Goal: Information Seeking & Learning: Find specific fact

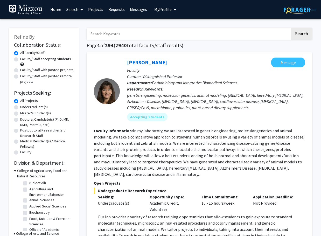
click at [139, 34] on input "Search Keywords" at bounding box center [188, 34] width 203 height 12
type input "snap"
click at [291, 28] on button "Search" at bounding box center [301, 34] width 21 height 12
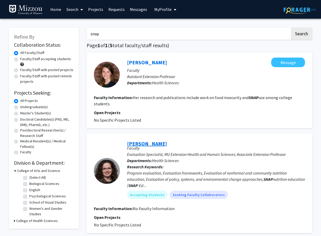
click at [148, 142] on link "[PERSON_NAME]" at bounding box center [147, 143] width 40 height 6
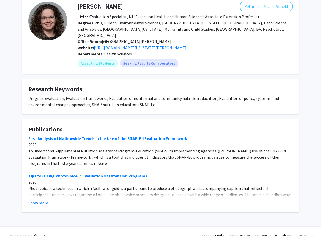
scroll to position [30, 0]
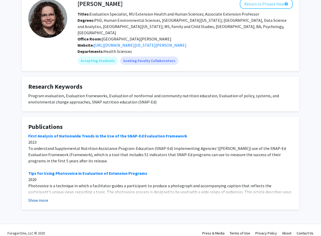
click at [38, 197] on button "Show more" at bounding box center [38, 200] width 20 height 6
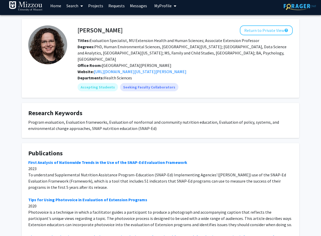
scroll to position [0, 0]
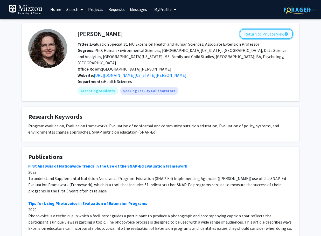
click at [273, 36] on button "Return to Private View help" at bounding box center [266, 34] width 53 height 10
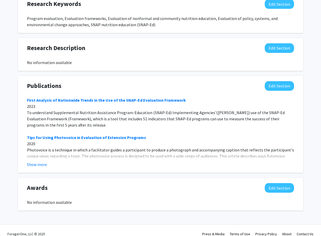
scroll to position [302, 0]
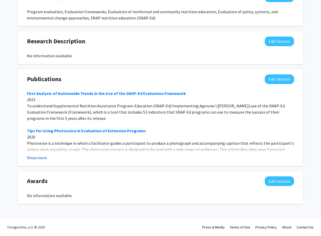
click at [40, 158] on button "Show more" at bounding box center [37, 157] width 20 height 6
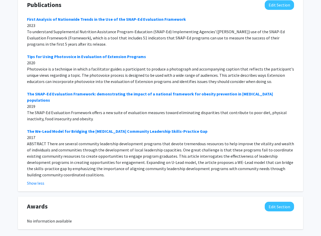
scroll to position [396, 0]
